Goal: Information Seeking & Learning: Learn about a topic

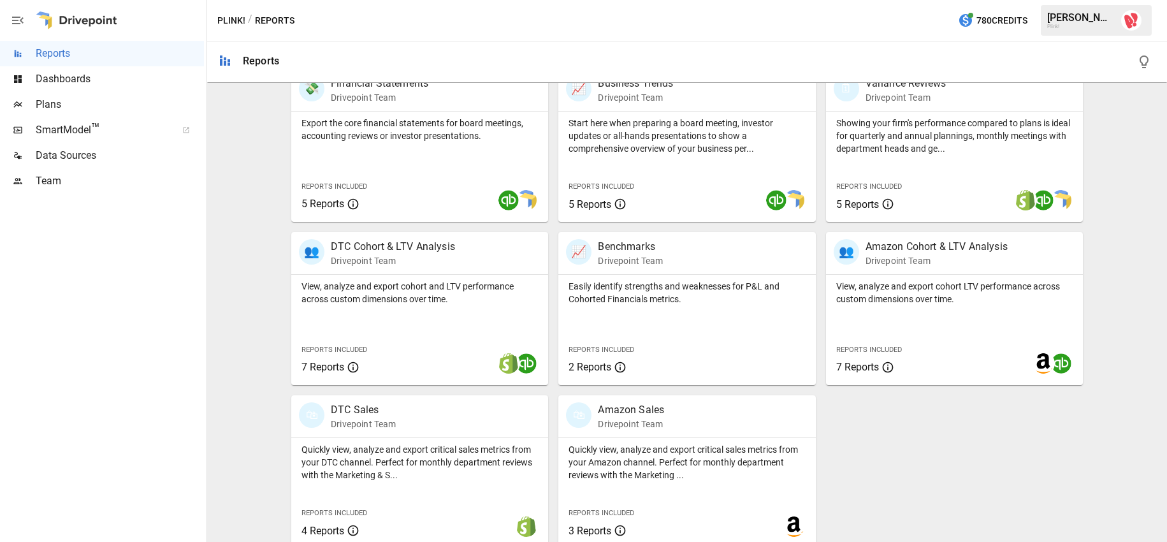
scroll to position [283, 0]
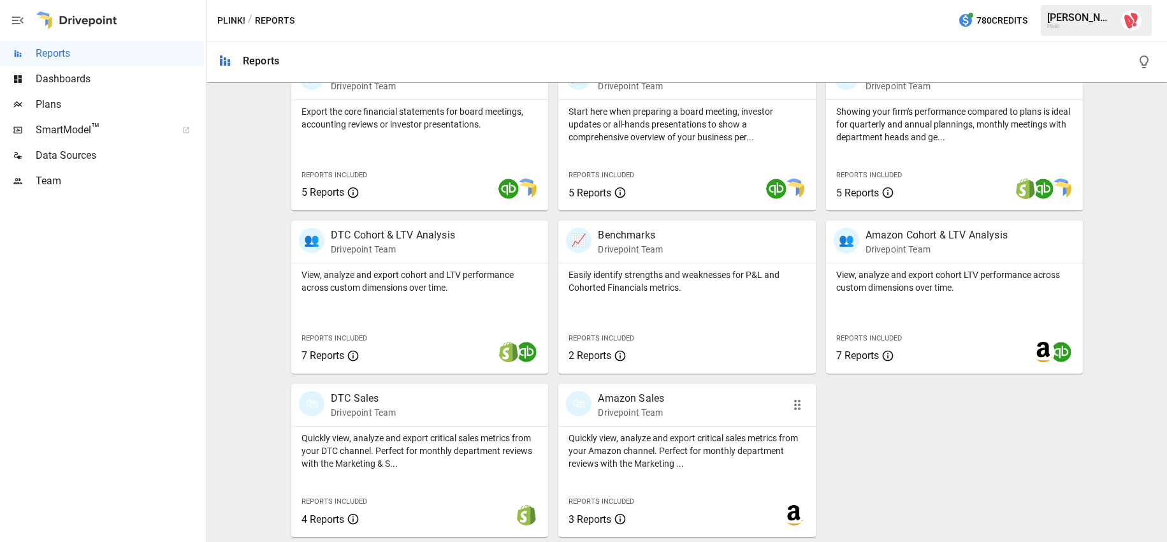
click at [665, 446] on p "Quickly view, analyze and export critical sales metrics from your Amazon channe…" at bounding box center [686, 450] width 236 height 38
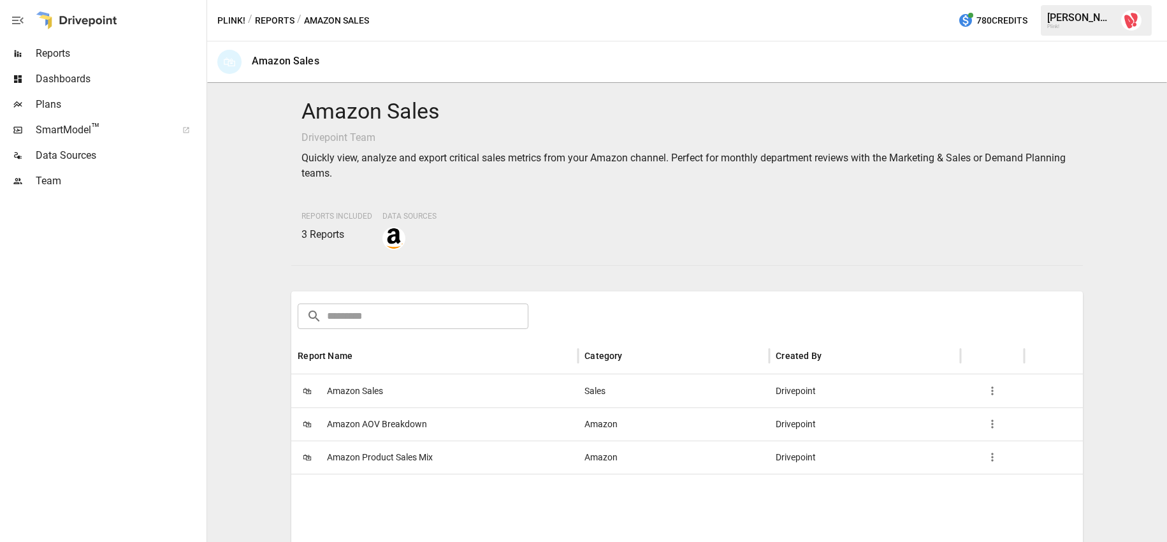
click at [364, 390] on span "Amazon Sales" at bounding box center [355, 391] width 56 height 32
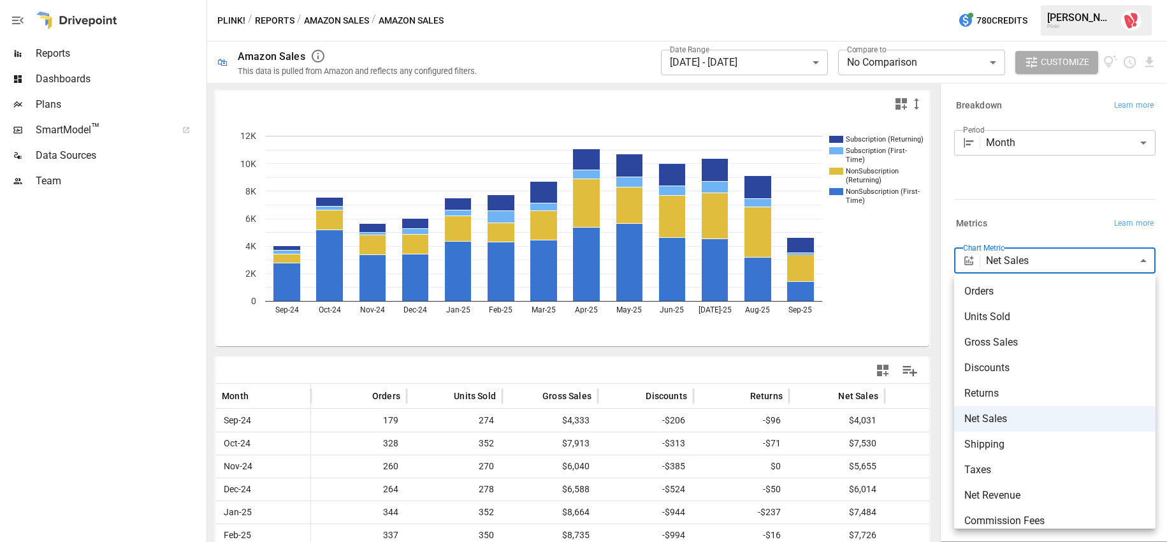
click at [1072, 0] on body "**********" at bounding box center [583, 0] width 1167 height 0
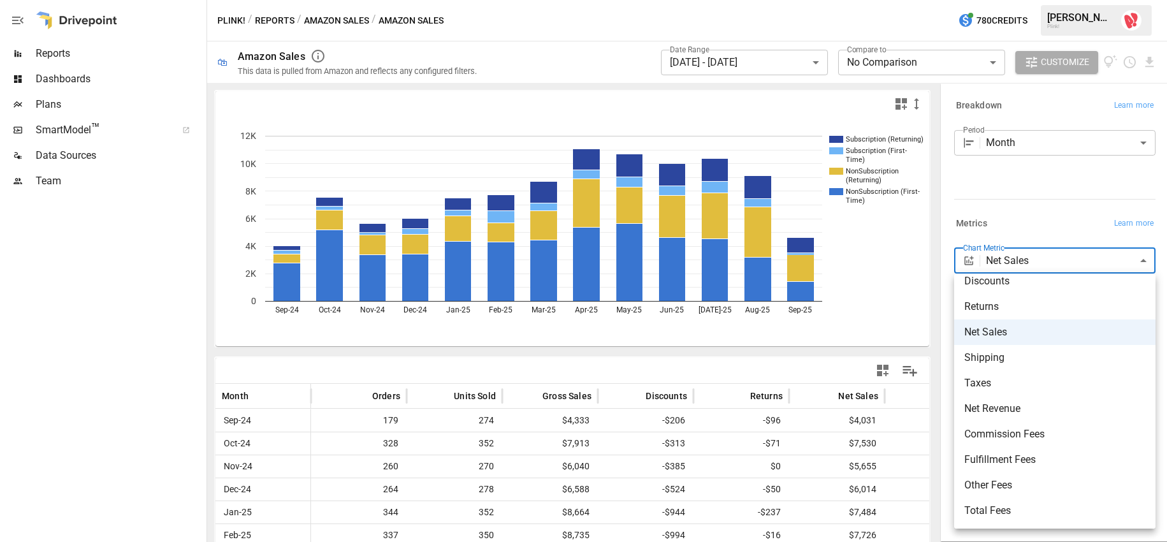
scroll to position [112, 0]
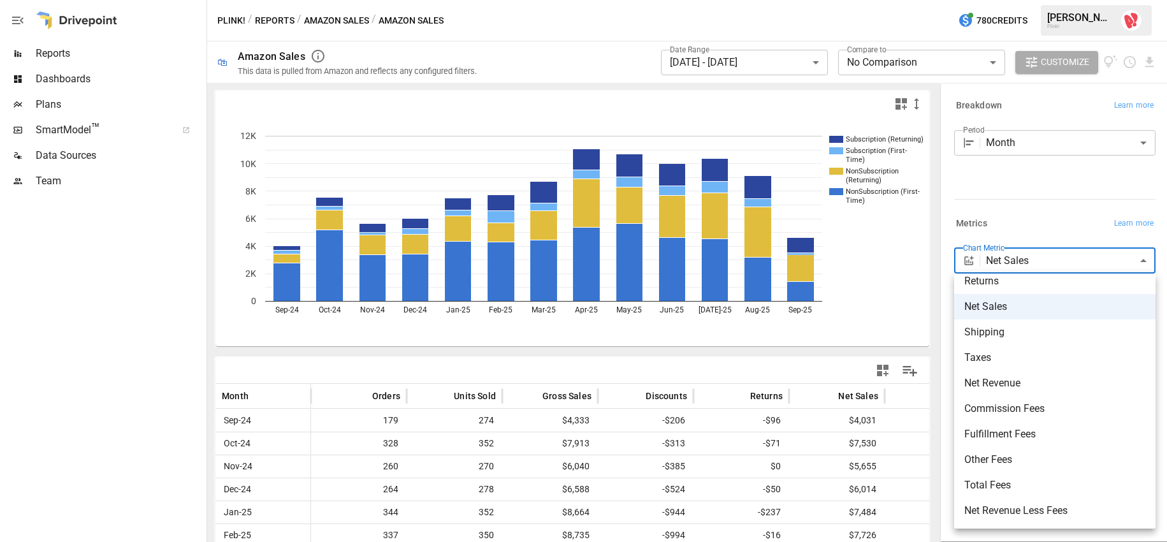
drag, startPoint x: 864, startPoint y: 304, endPoint x: 857, endPoint y: 305, distance: 7.1
click at [864, 305] on div at bounding box center [583, 271] width 1167 height 542
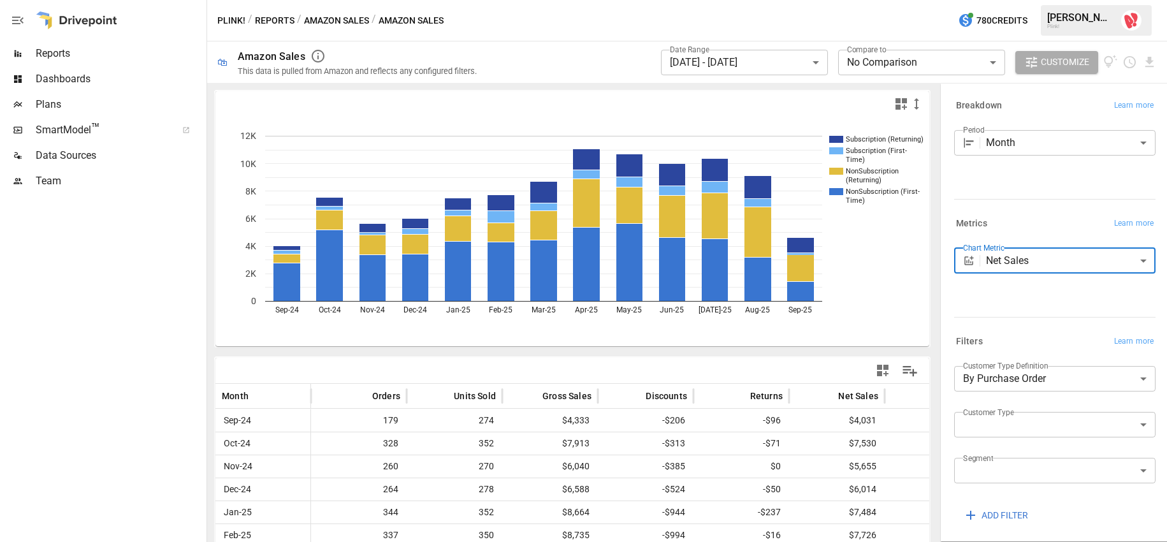
click at [331, 25] on button "Amazon Sales" at bounding box center [336, 21] width 65 height 16
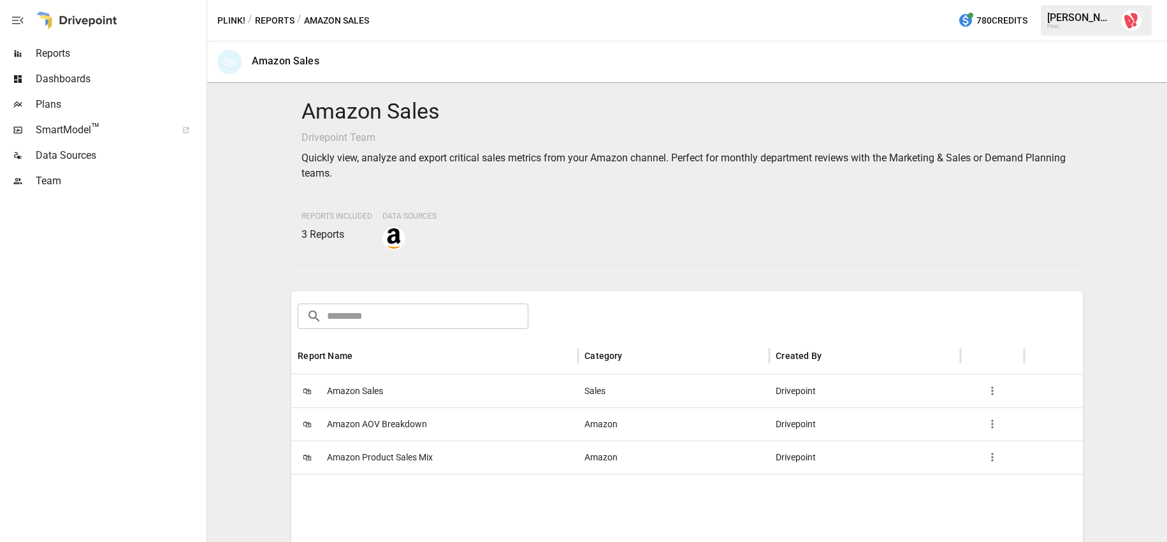
click at [401, 427] on span "Amazon AOV Breakdown" at bounding box center [377, 424] width 100 height 32
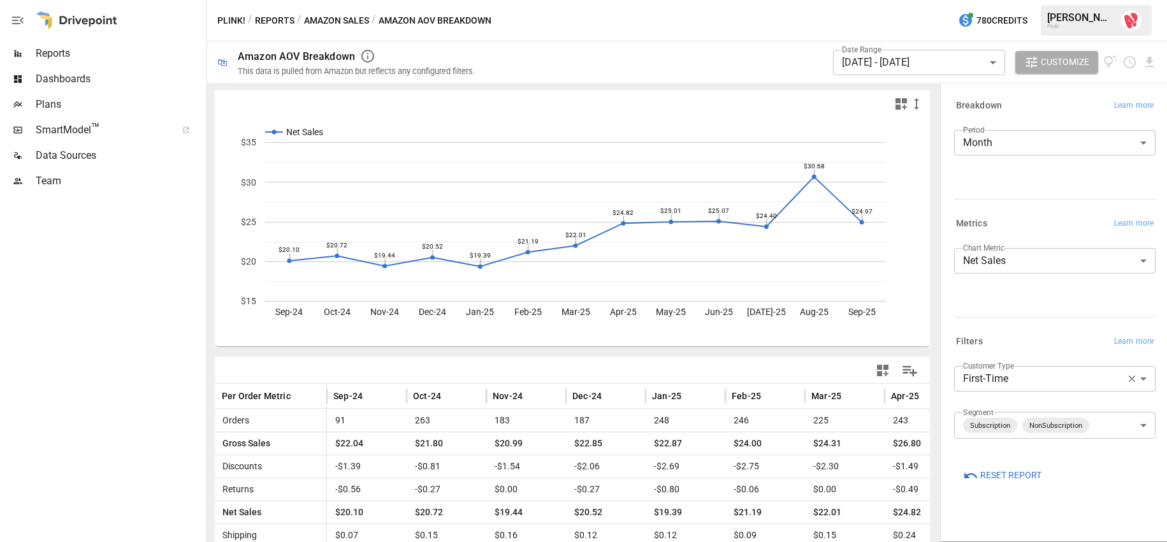
click at [337, 22] on button "Amazon Sales" at bounding box center [336, 21] width 65 height 16
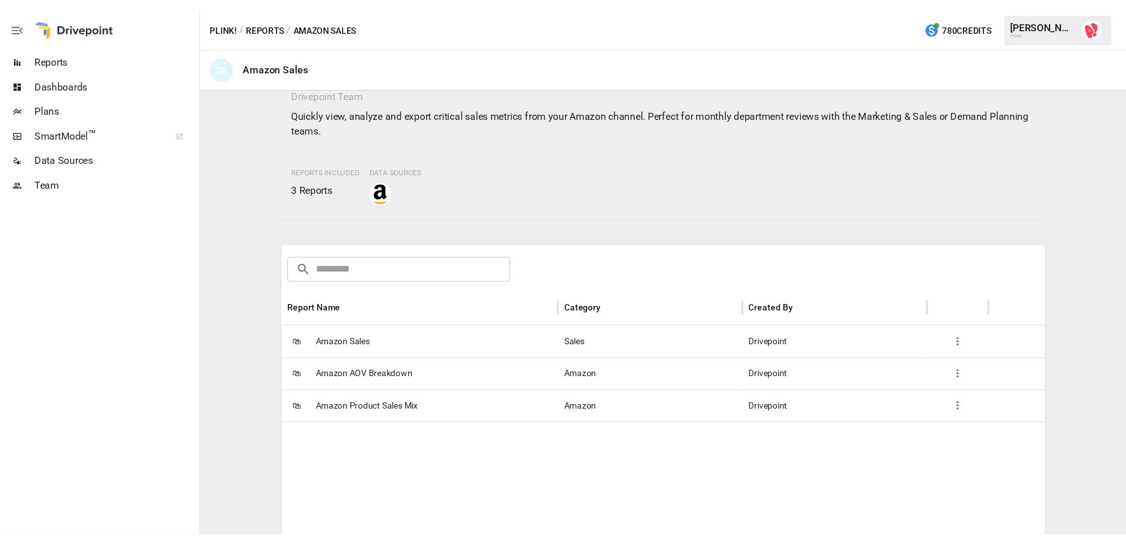
scroll to position [53, 0]
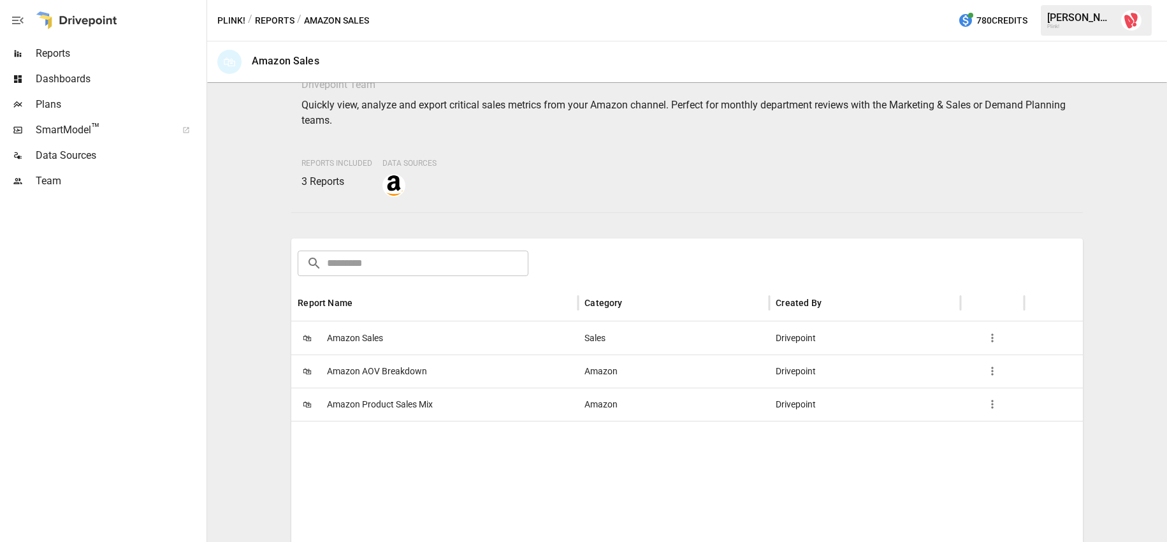
click at [410, 402] on span "Amazon Product Sales Mix" at bounding box center [380, 404] width 106 height 32
